Goal: Submit feedback/report problem

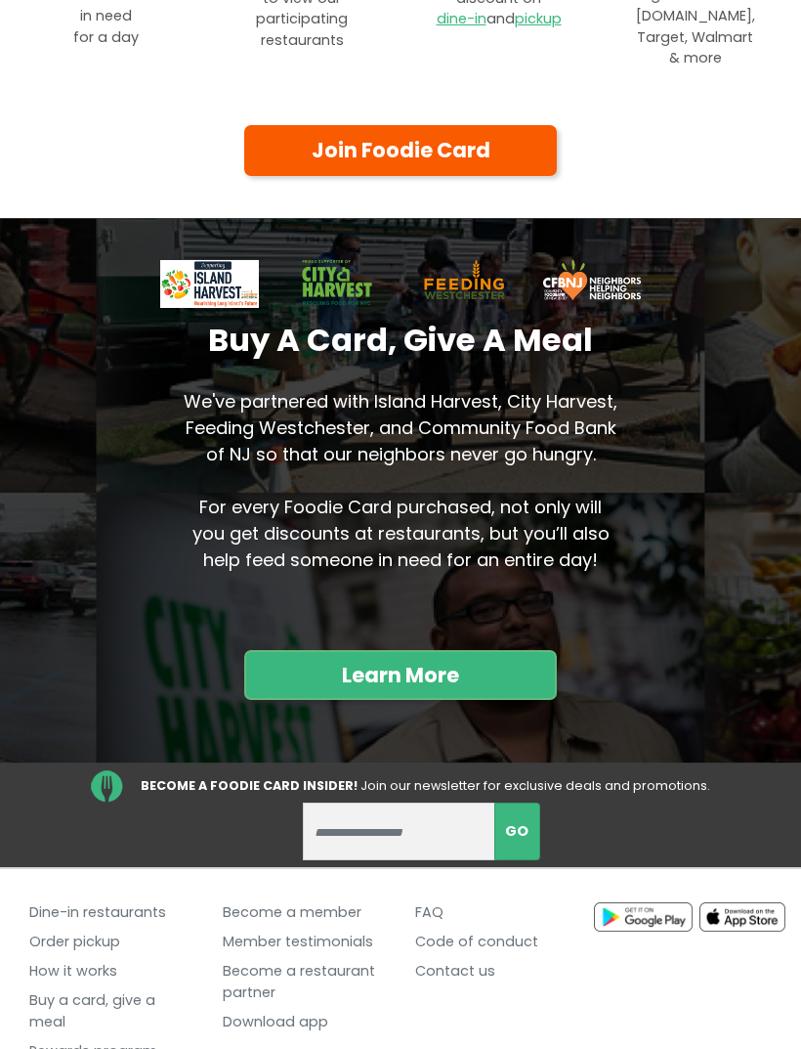
scroll to position [1433, 0]
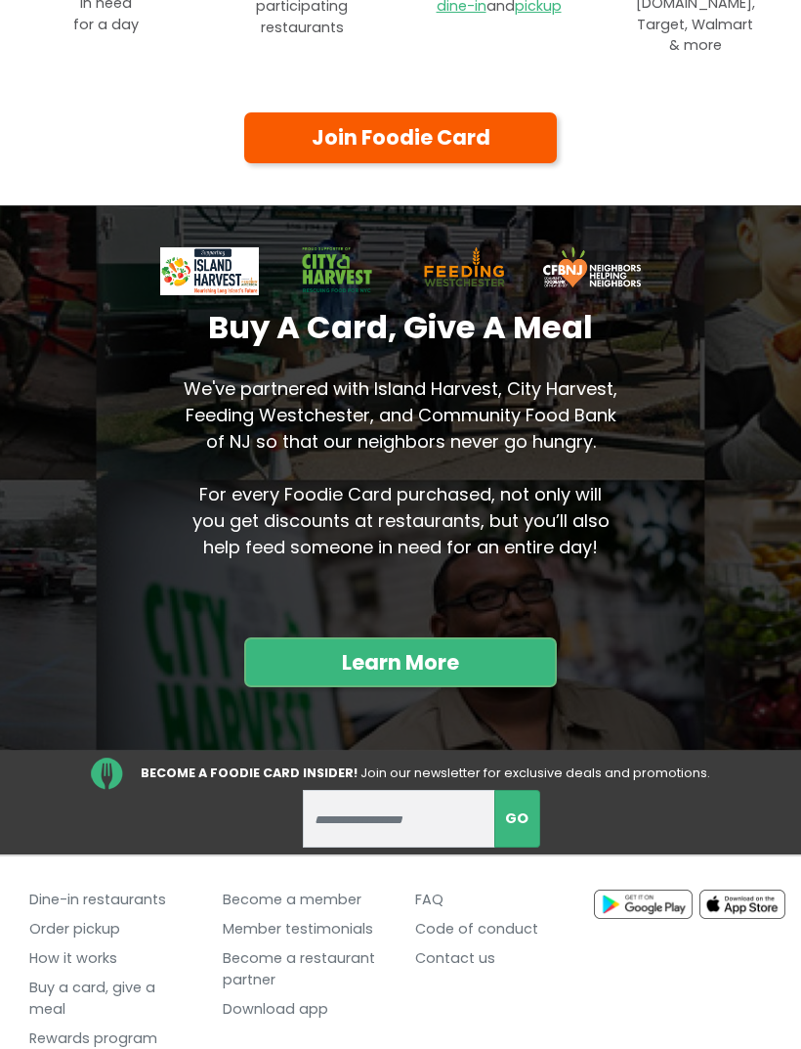
click at [434, 885] on link "FAQ" at bounding box center [497, 899] width 164 height 29
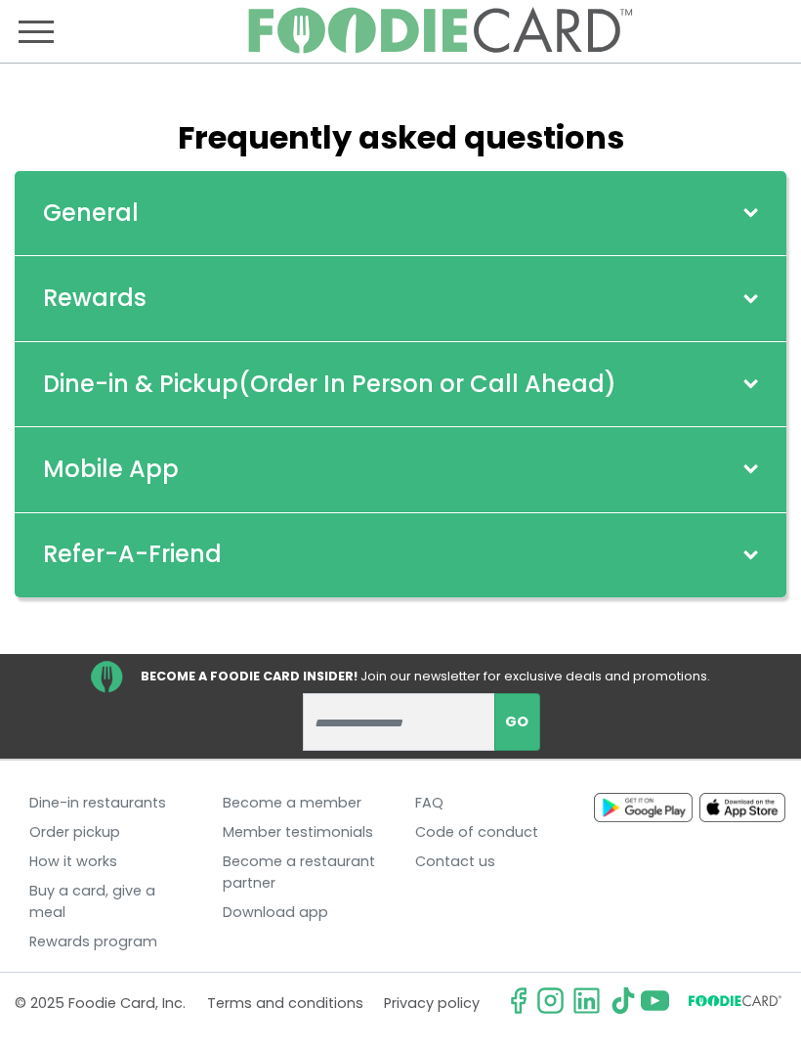
click at [751, 462] on span at bounding box center [750, 469] width 25 height 16
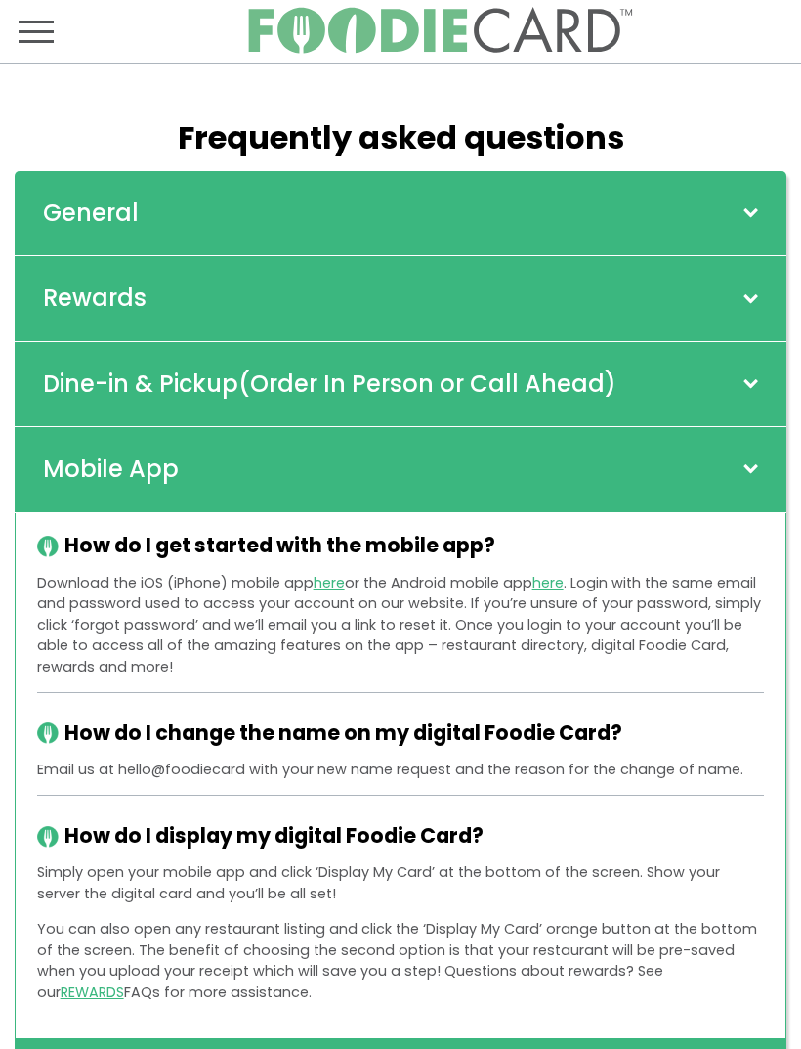
click at [761, 210] on span at bounding box center [750, 213] width 25 height 16
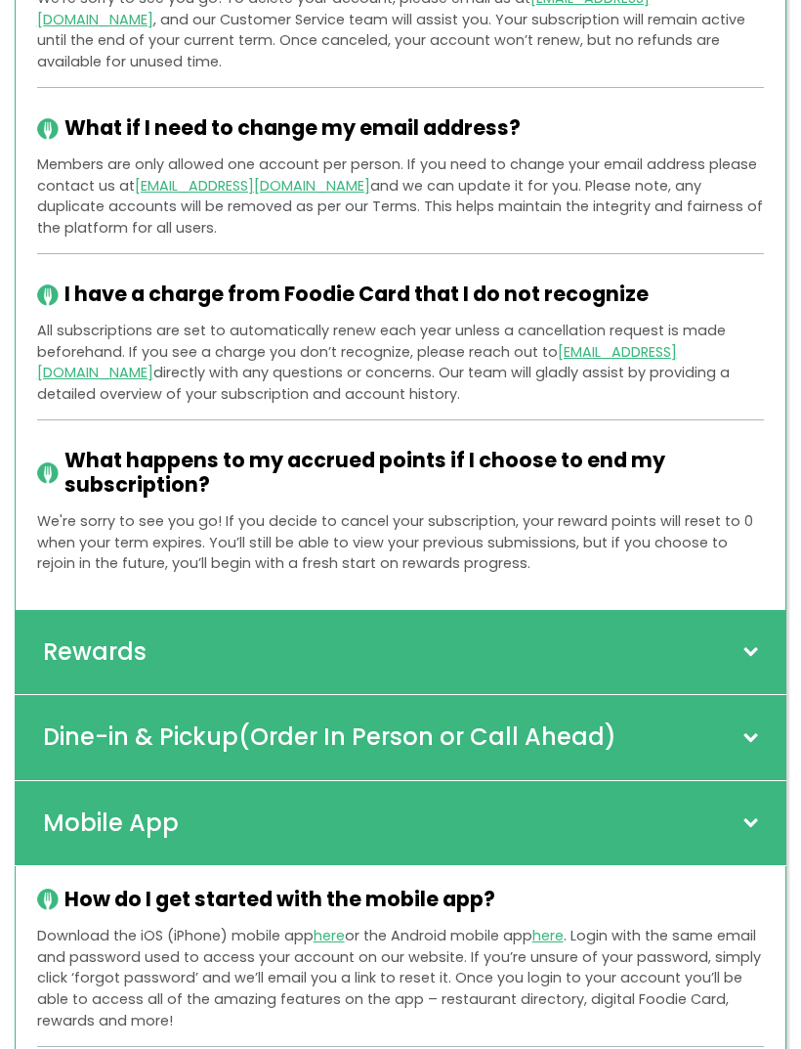
scroll to position [2805, 0]
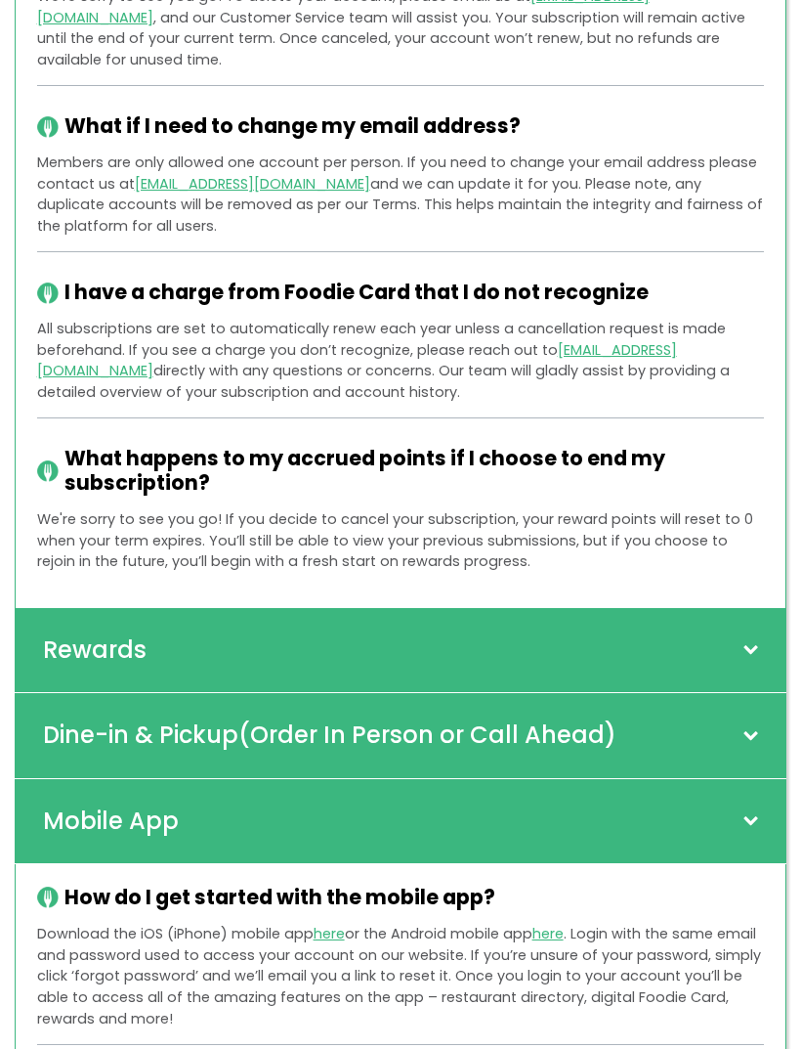
click at [756, 814] on span at bounding box center [750, 822] width 25 height 16
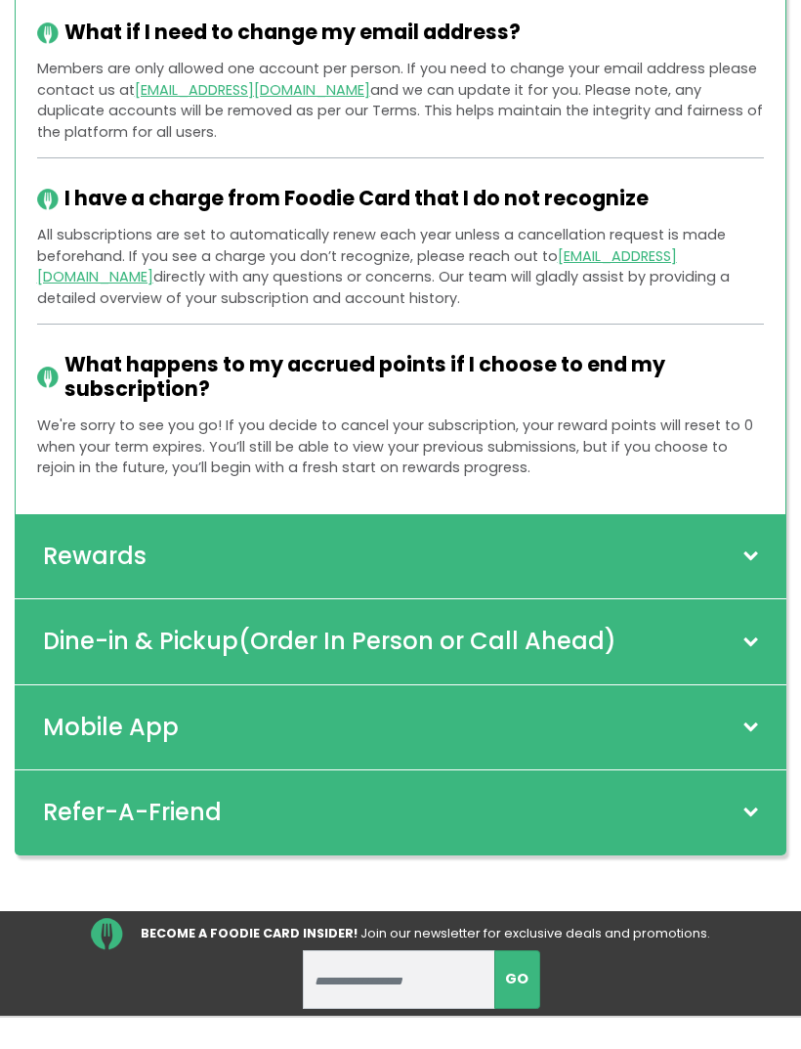
scroll to position [2968, 0]
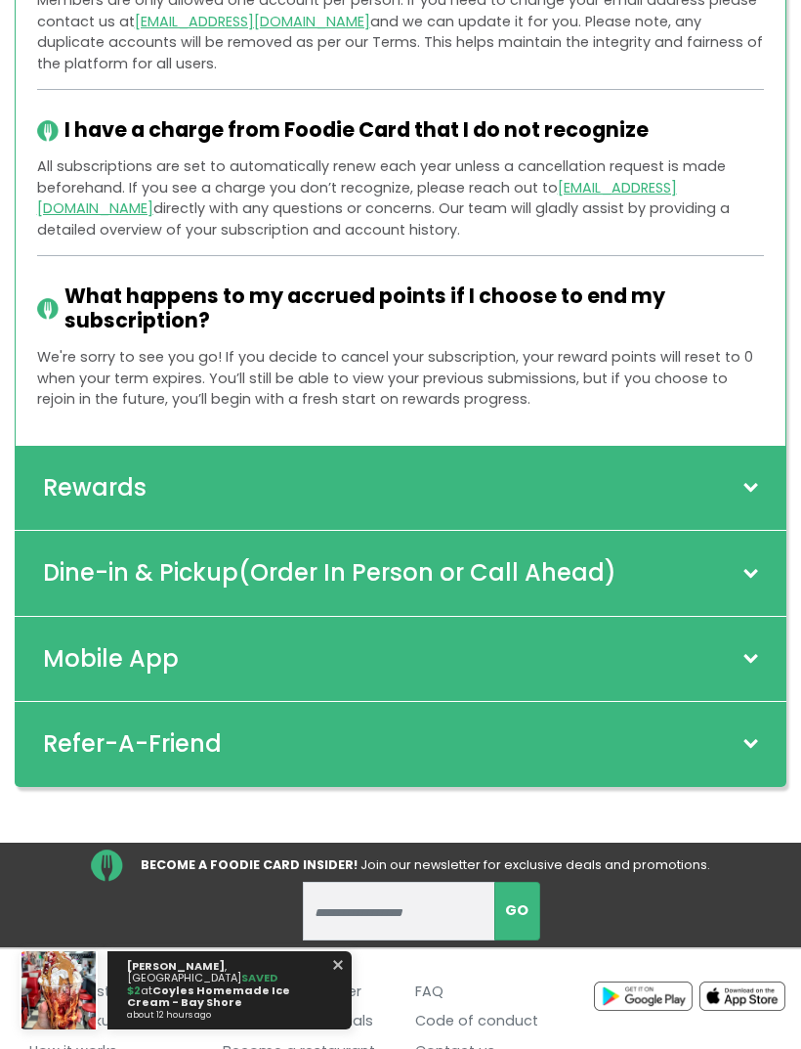
click at [337, 998] on span at bounding box center [338, 964] width 66 height 66
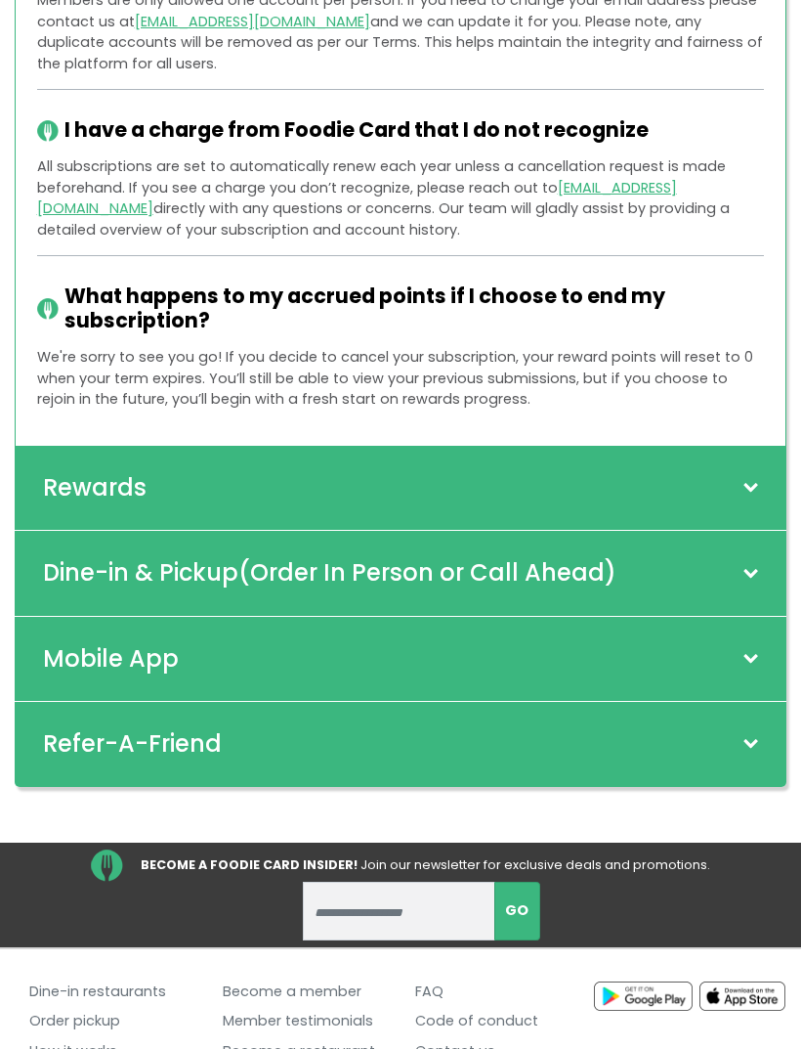
click at [454, 1036] on link "Contact us" at bounding box center [497, 1050] width 164 height 29
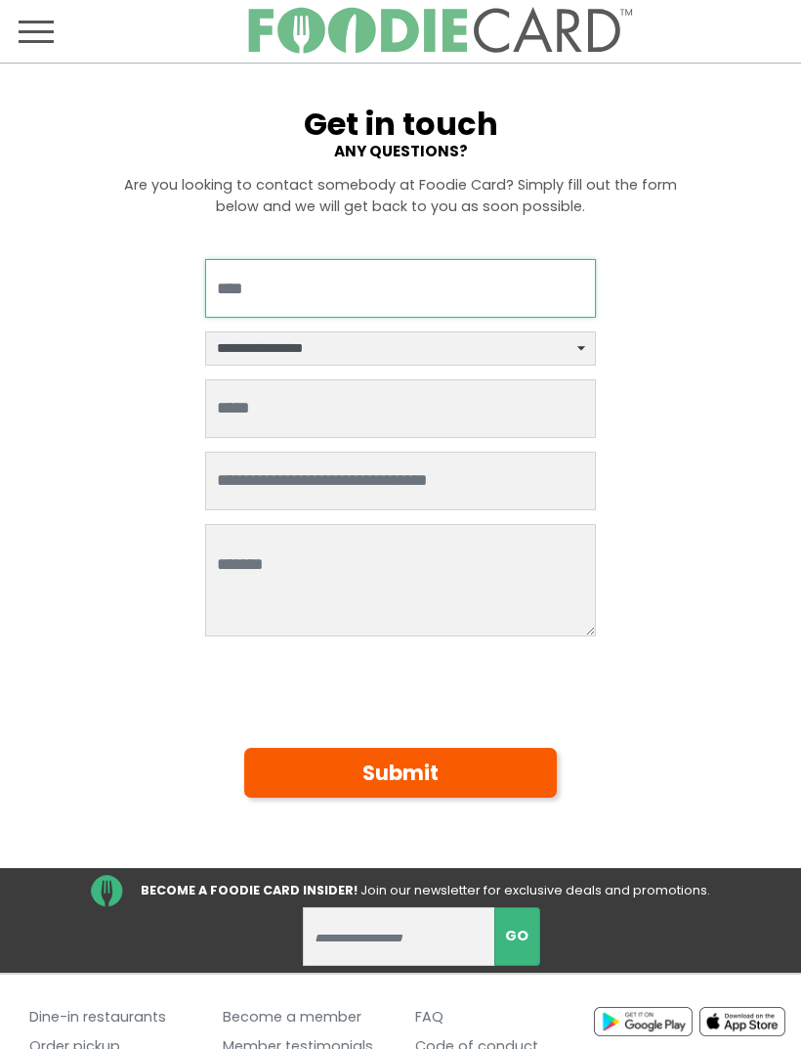
click at [360, 278] on input "Your Name" at bounding box center [400, 288] width 391 height 59
type input "**********"
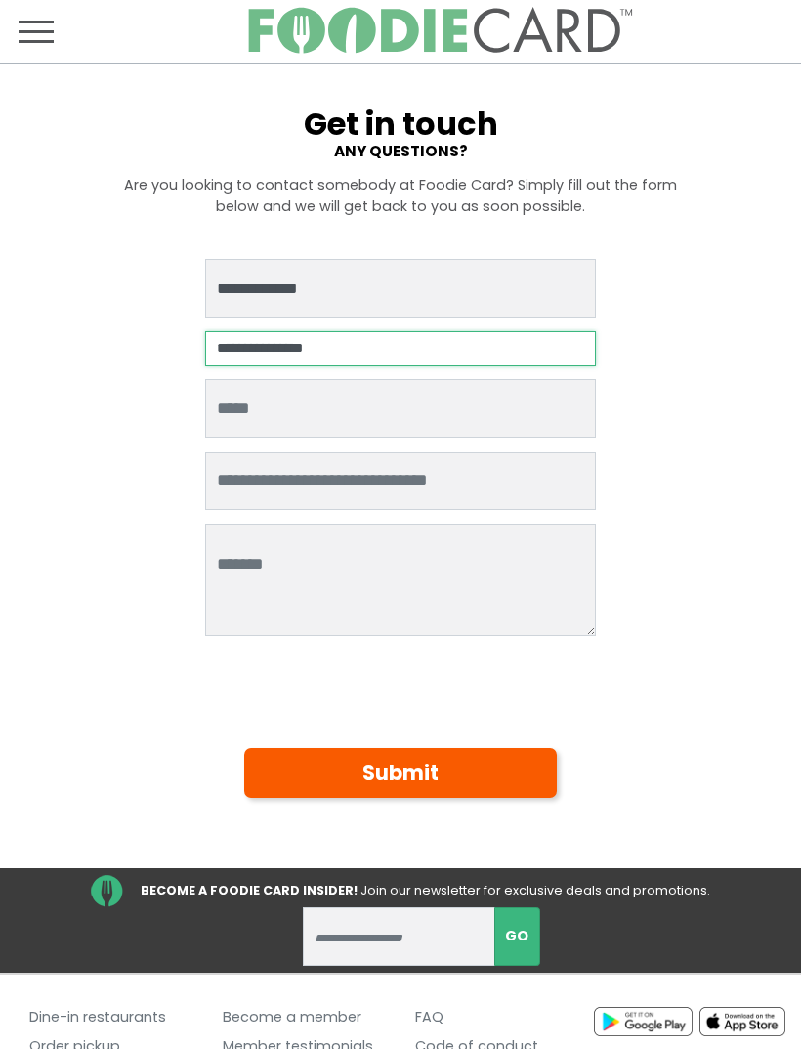
click at [587, 340] on select "**********" at bounding box center [400, 347] width 391 height 33
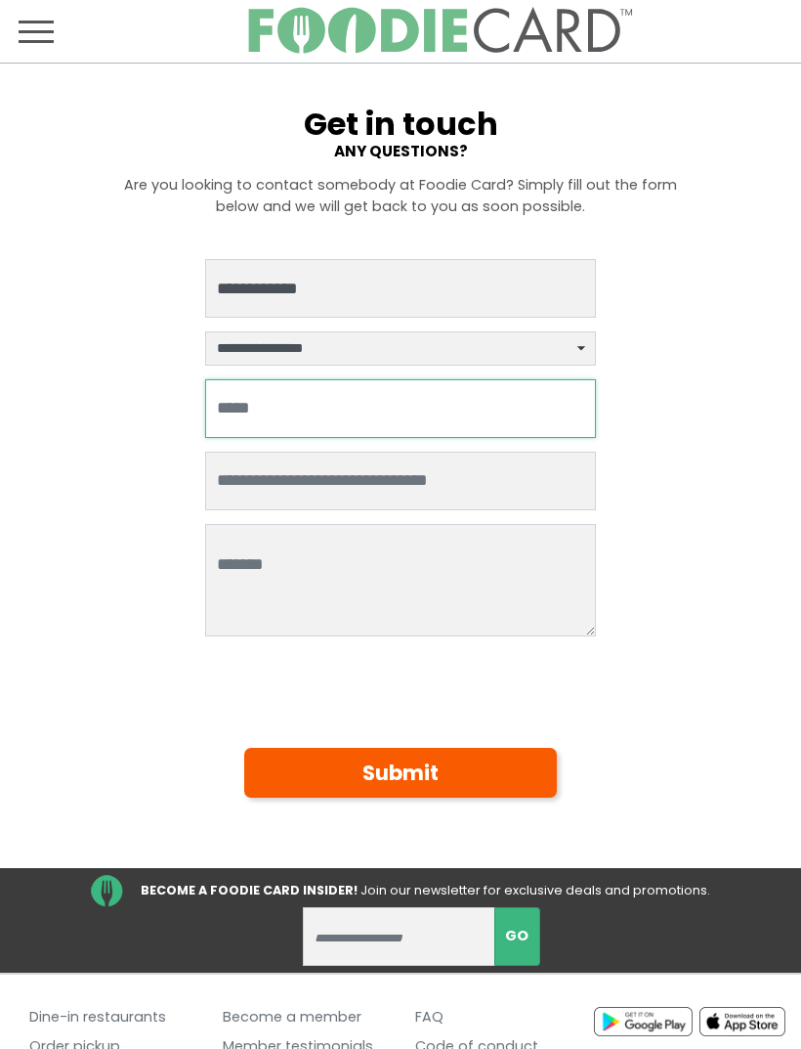
click at [321, 405] on input "Your email address" at bounding box center [400, 408] width 391 height 59
type input "**********"
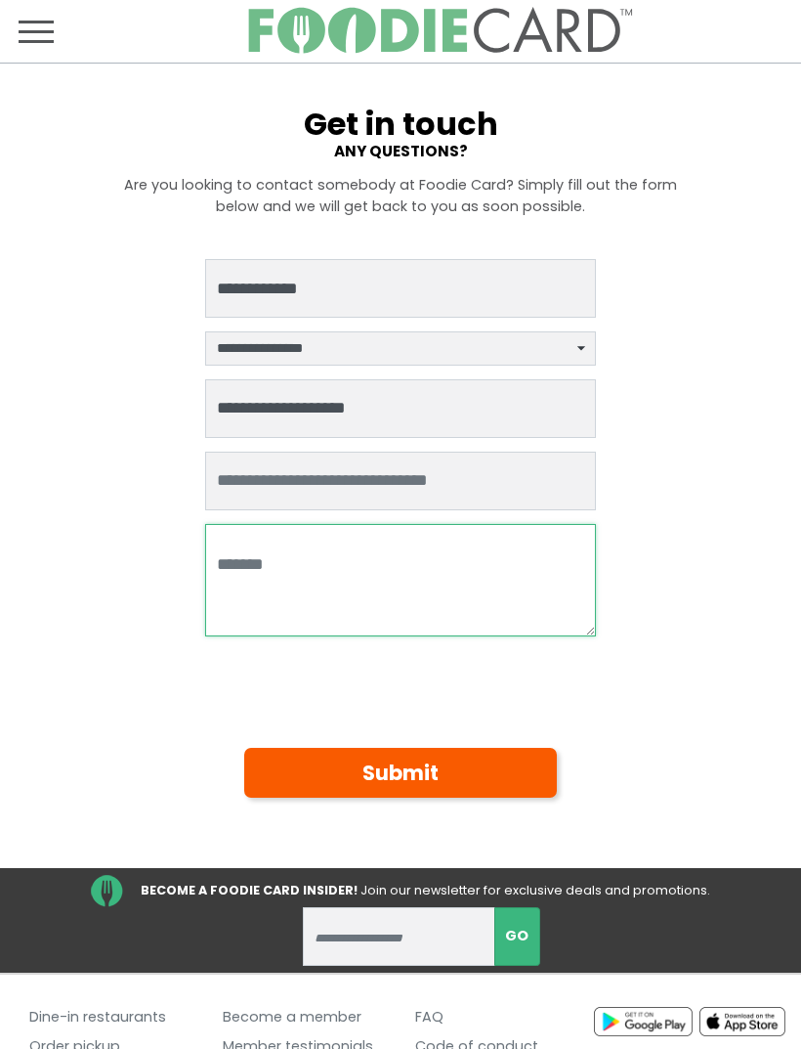
click at [266, 539] on textarea at bounding box center [400, 580] width 391 height 112
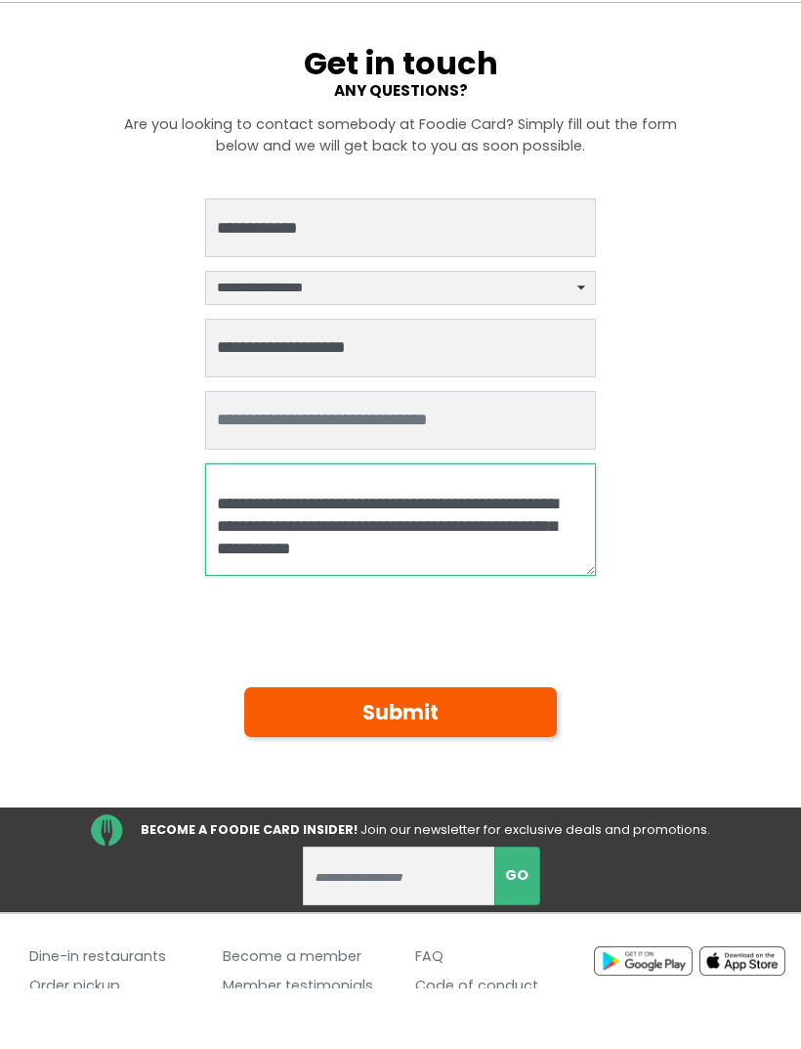
type textarea "**********"
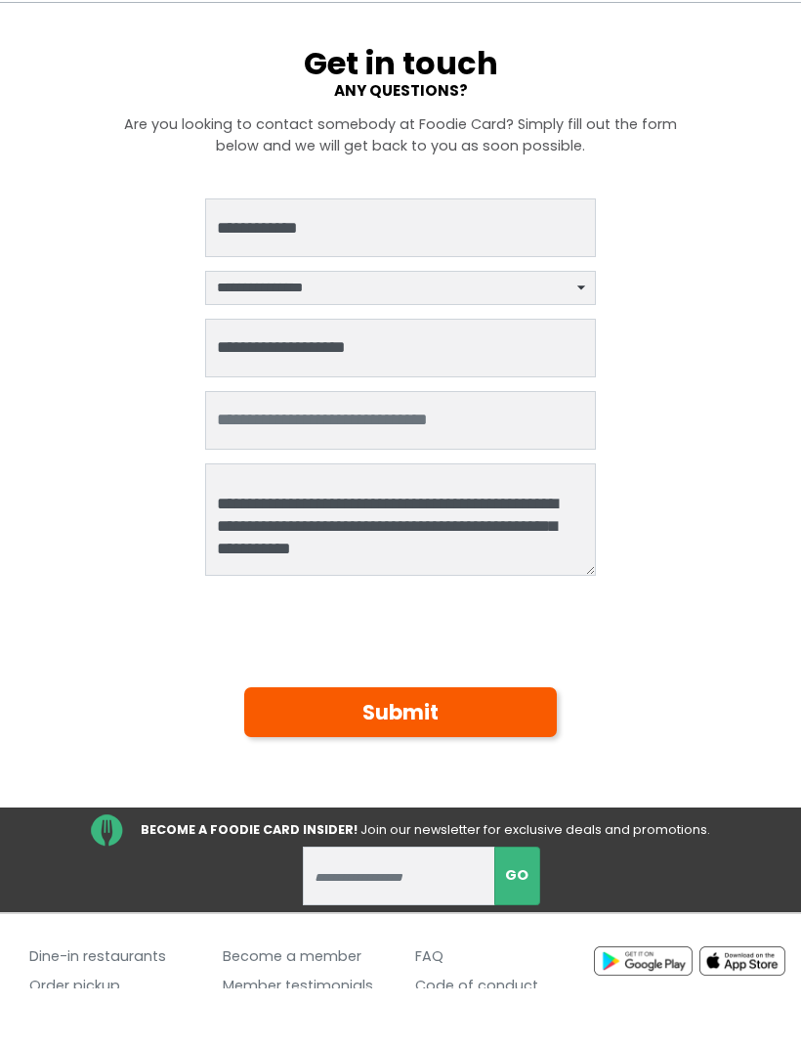
scroll to position [61, 0]
click at [417, 710] on button "Submit" at bounding box center [400, 712] width 313 height 50
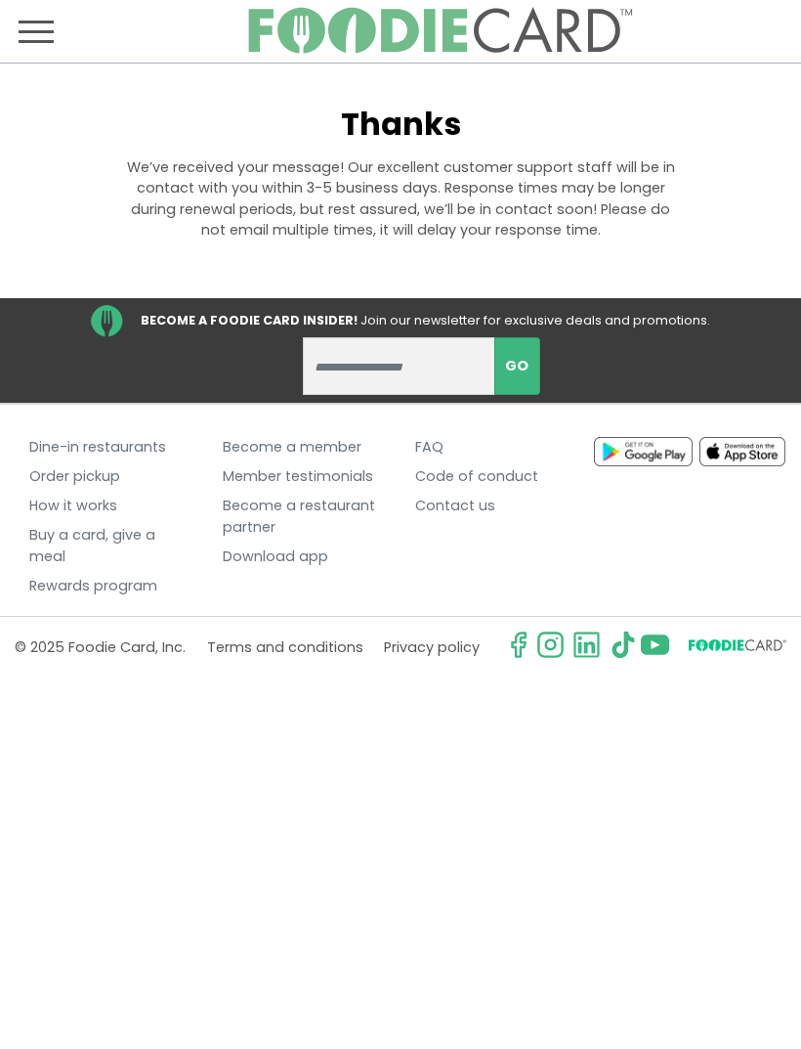
click at [75, 501] on link "How it works" at bounding box center [111, 506] width 164 height 29
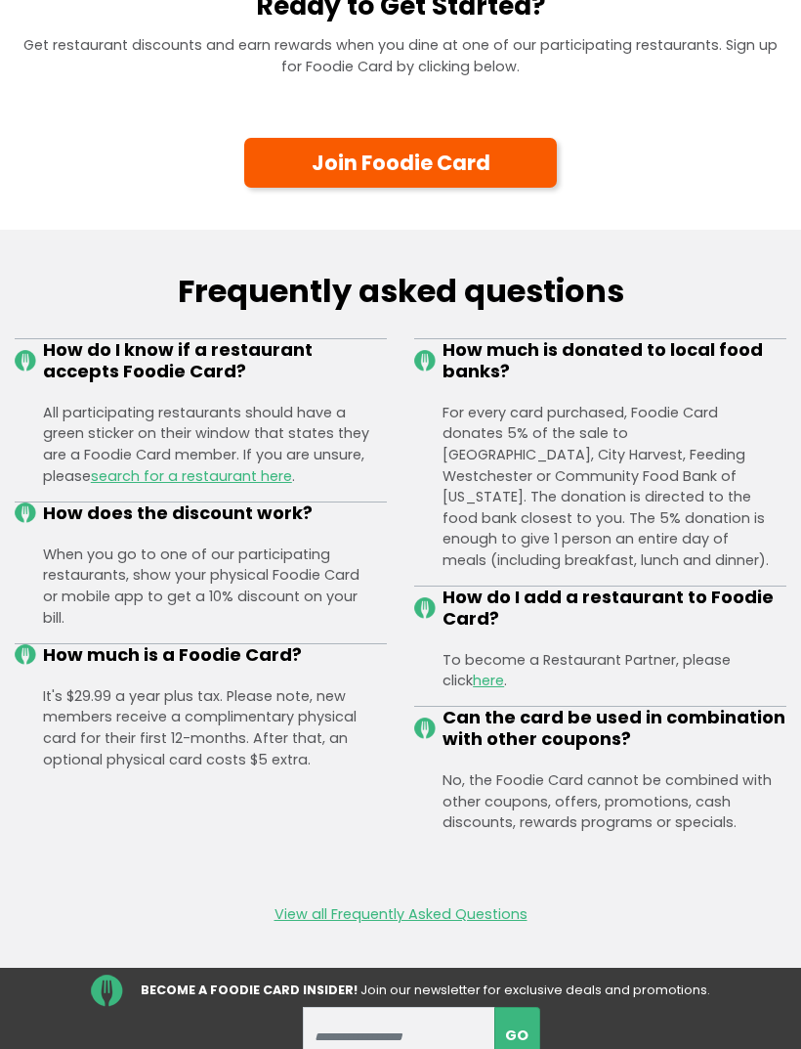
scroll to position [1480, 0]
click at [426, 904] on link "View all Frequently Asked Questions" at bounding box center [401, 915] width 253 height 22
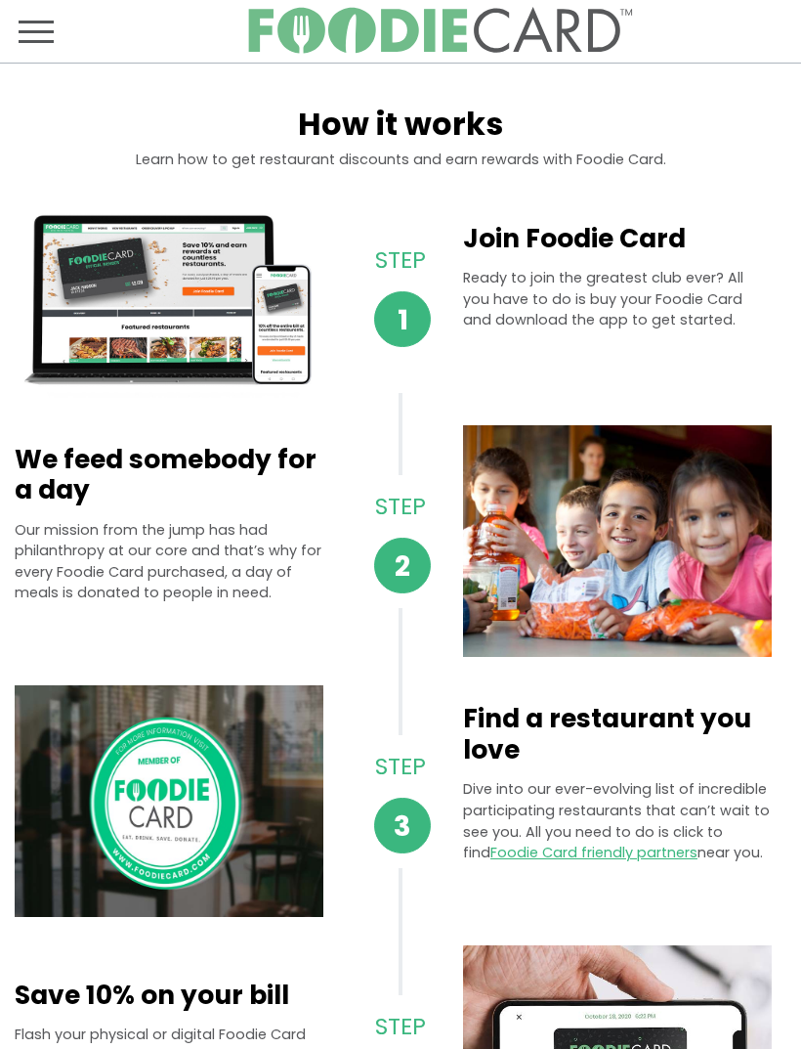
scroll to position [1542, 0]
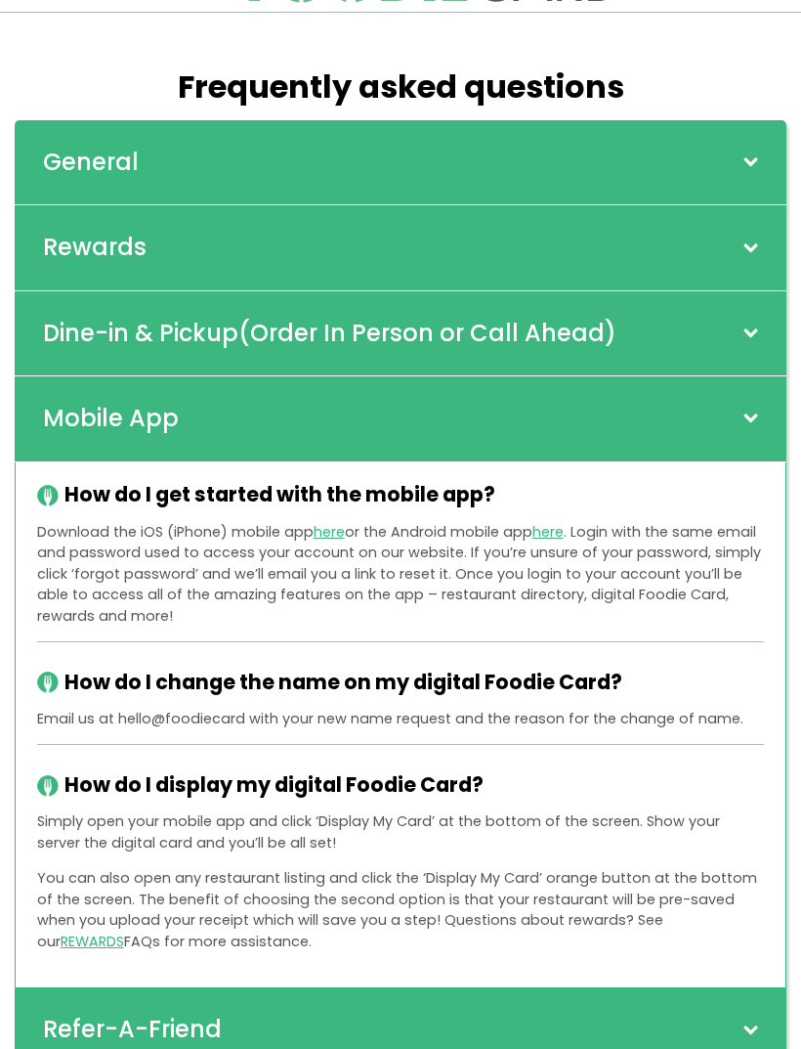
scroll to position [55, 0]
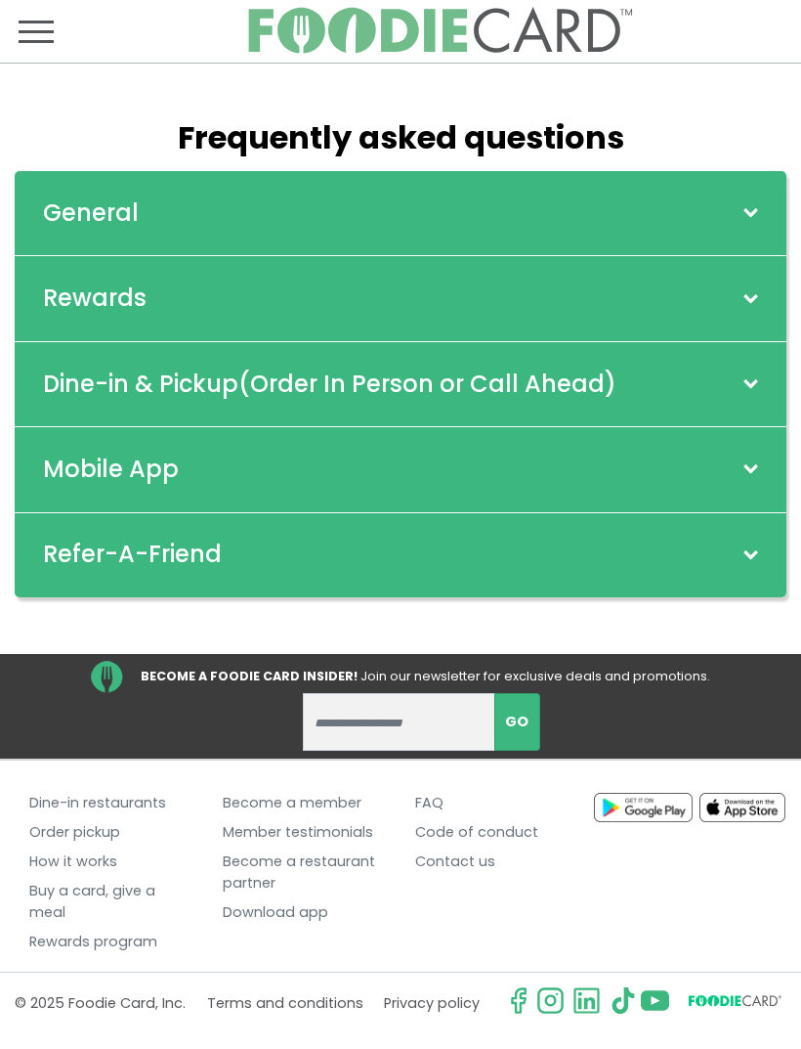
click at [757, 198] on div "General" at bounding box center [401, 213] width 772 height 85
click at [90, 849] on link "How it works" at bounding box center [111, 861] width 164 height 29
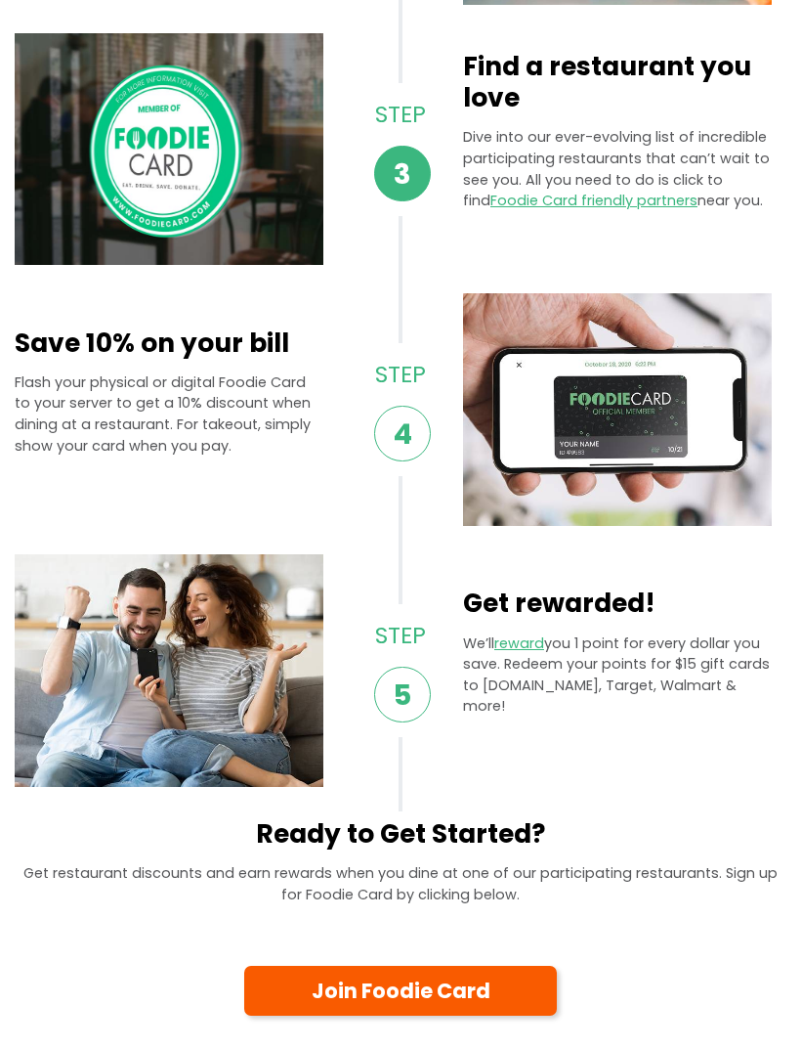
scroll to position [652, 0]
click at [526, 648] on link "reward" at bounding box center [520, 643] width 50 height 20
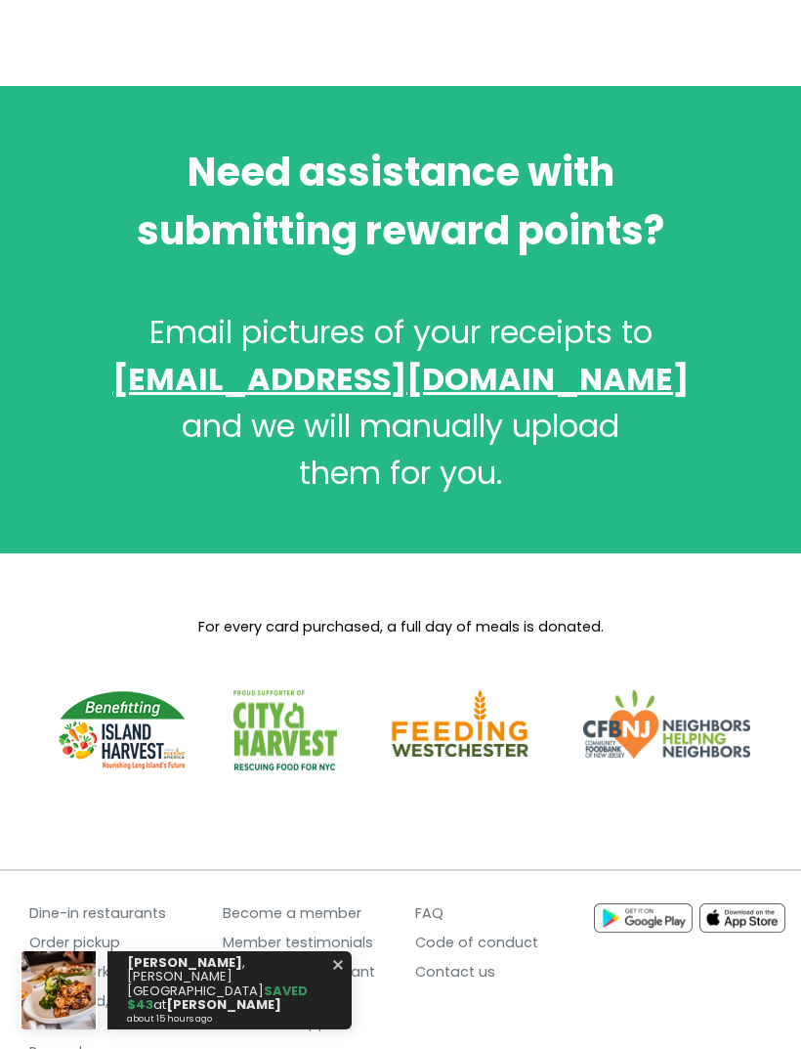
scroll to position [3129, 0]
